Goal: Information Seeking & Learning: Learn about a topic

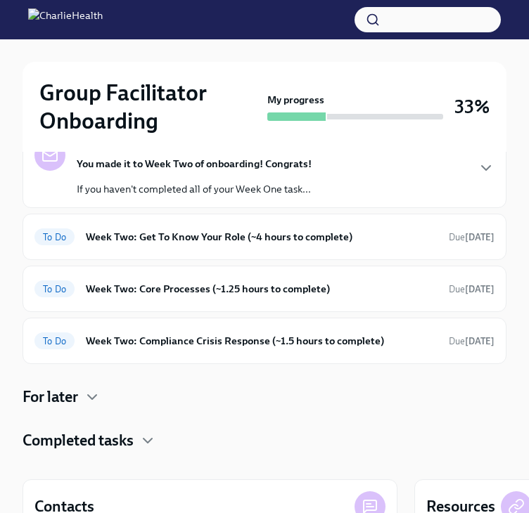
scroll to position [166, 0]
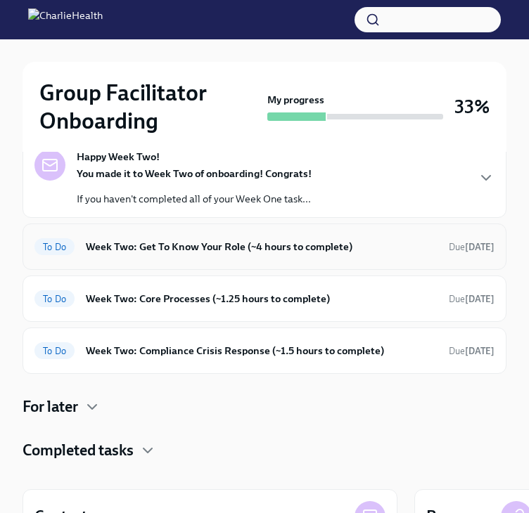
click at [223, 250] on h6 "Week Two: Get To Know Your Role (~4 hours to complete)" at bounding box center [262, 246] width 352 height 15
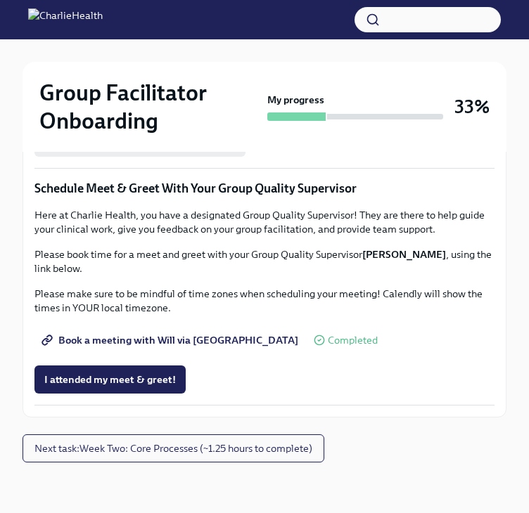
scroll to position [1446, 0]
click at [252, 452] on span "Next task : Week Two: Core Processes (~1.25 hours to complete)" at bounding box center [173, 449] width 278 height 14
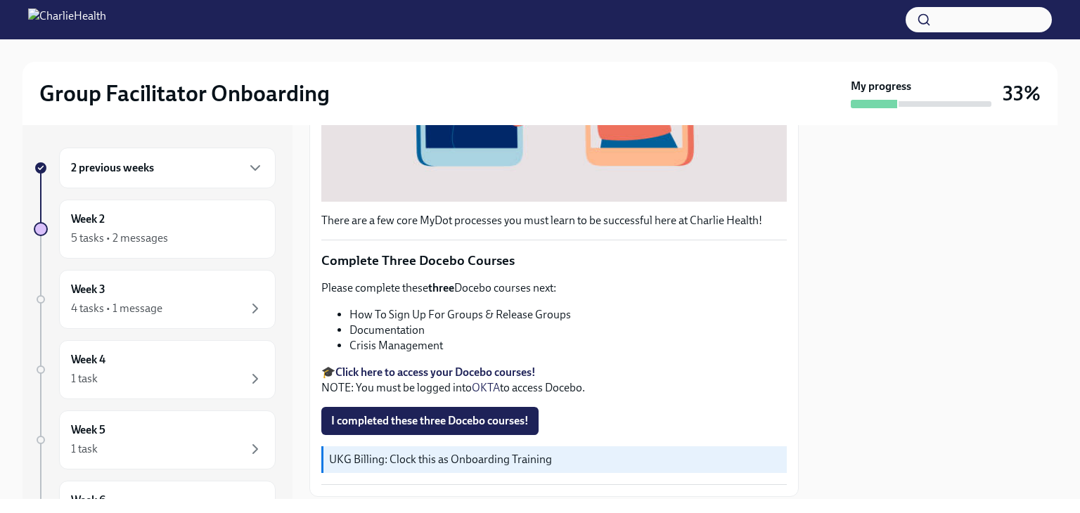
scroll to position [505, 0]
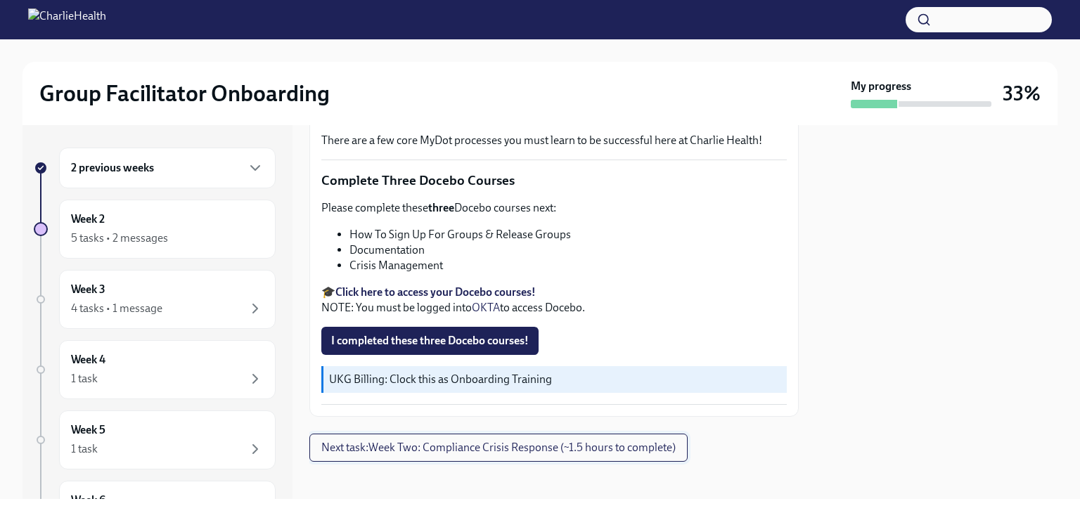
click at [549, 449] on button "Next task : Week Two: Compliance Crisis Response (~1.5 hours to complete)" at bounding box center [498, 448] width 378 height 28
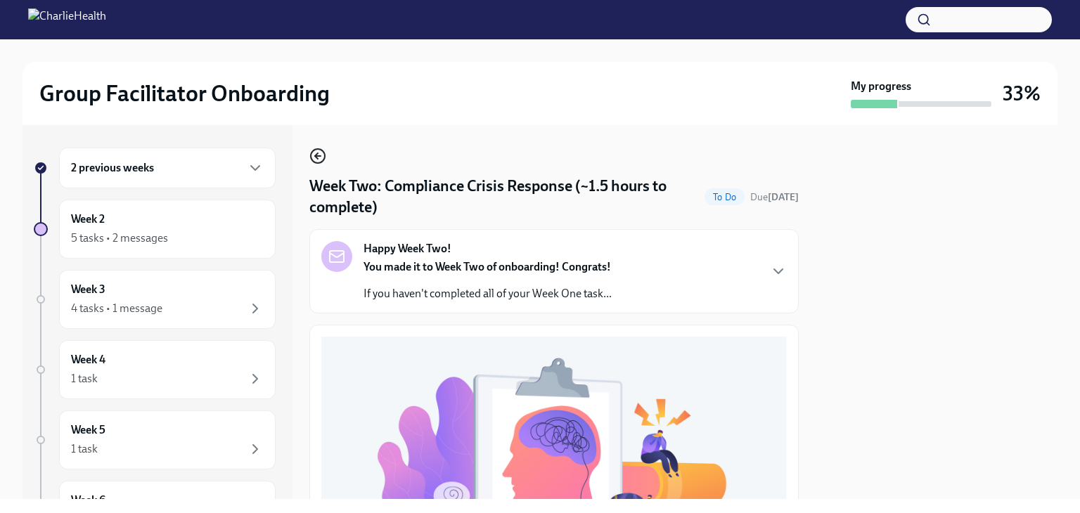
click at [314, 160] on icon "button" at bounding box center [317, 156] width 17 height 17
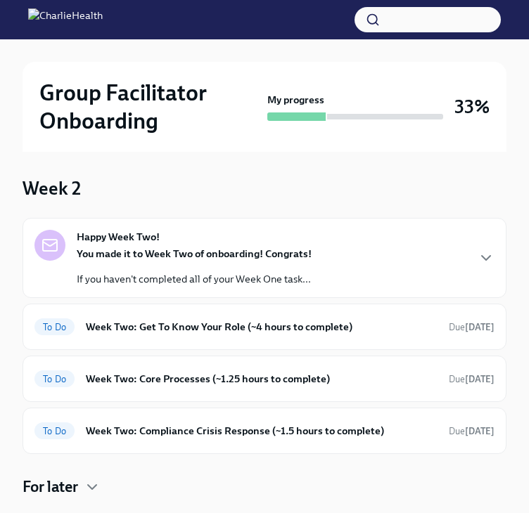
scroll to position [112, 0]
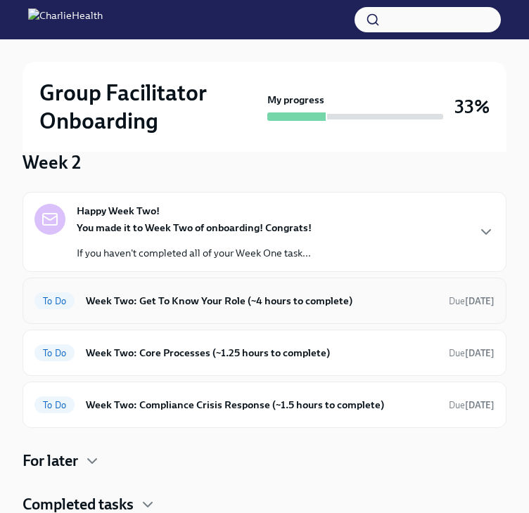
click at [256, 300] on h6 "Week Two: Get To Know Your Role (~4 hours to complete)" at bounding box center [262, 300] width 352 height 15
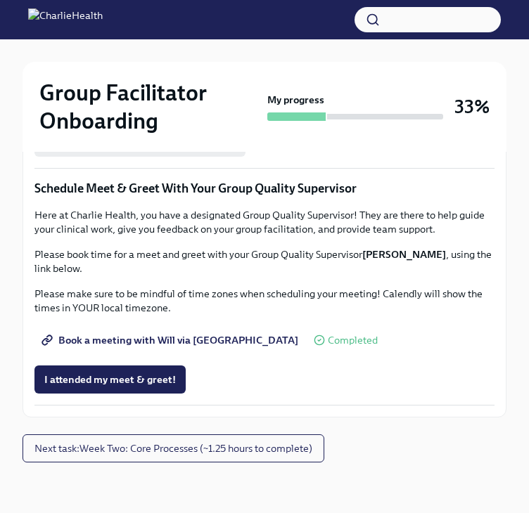
scroll to position [1446, 0]
click at [234, 445] on span "Next task : Week Two: Core Processes (~1.25 hours to complete)" at bounding box center [173, 449] width 278 height 14
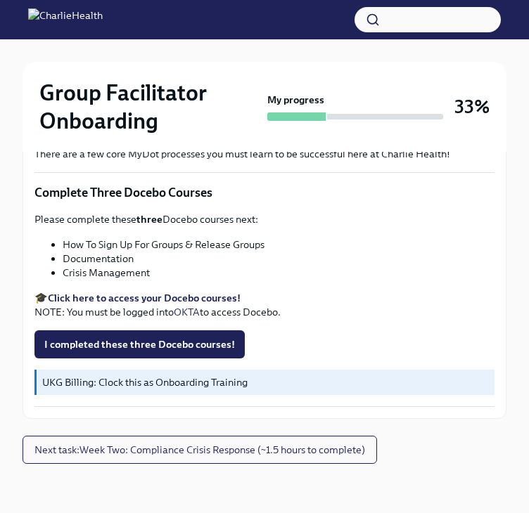
click at [174, 299] on strong "Click here to access your Docebo courses!" at bounding box center [144, 298] width 193 height 13
